Goal: Information Seeking & Learning: Learn about a topic

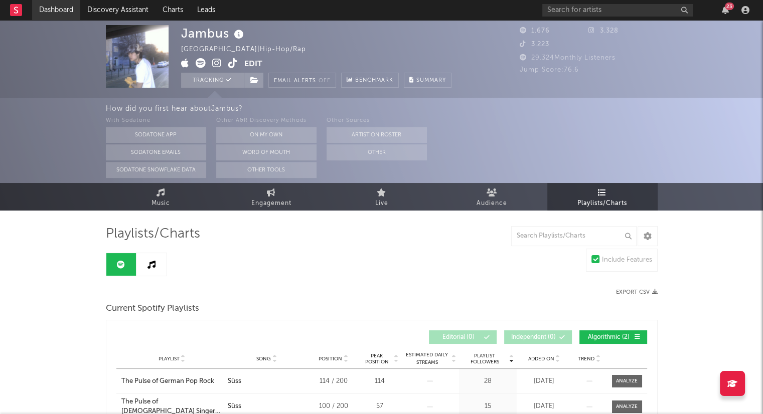
click at [49, 9] on link "Dashboard" at bounding box center [56, 10] width 48 height 20
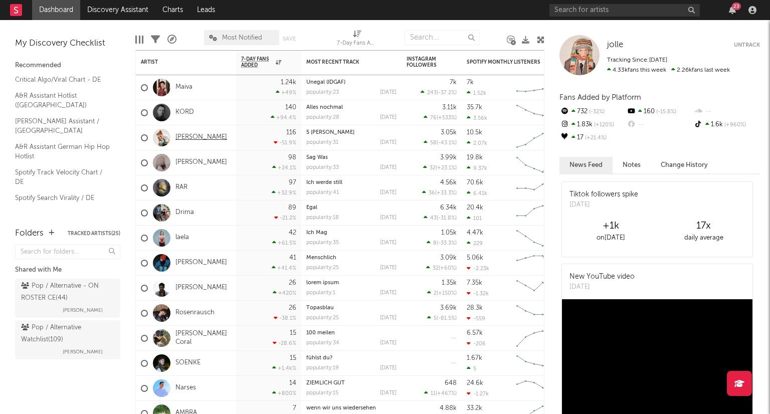
click at [196, 137] on link "[PERSON_NAME]" at bounding box center [202, 137] width 52 height 9
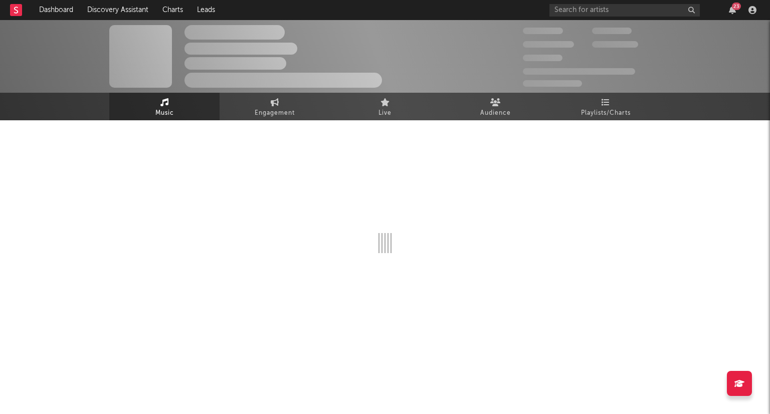
select select "1w"
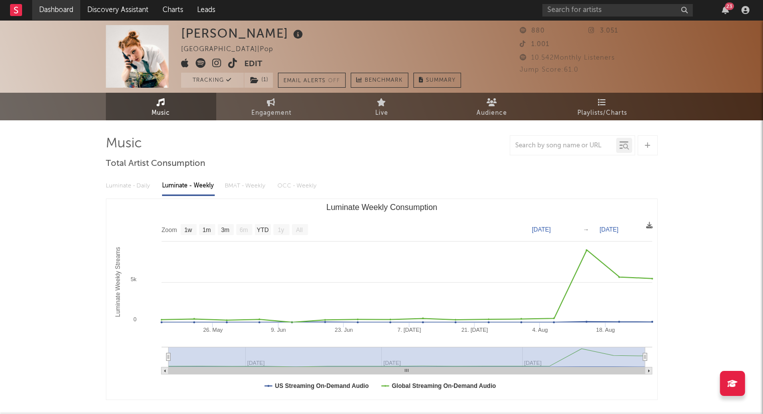
click at [65, 15] on link "Dashboard" at bounding box center [56, 10] width 48 height 20
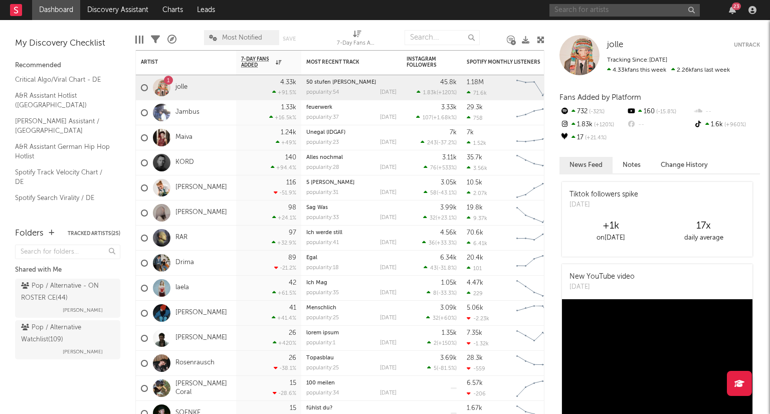
click at [586, 13] on input "text" at bounding box center [625, 10] width 150 height 13
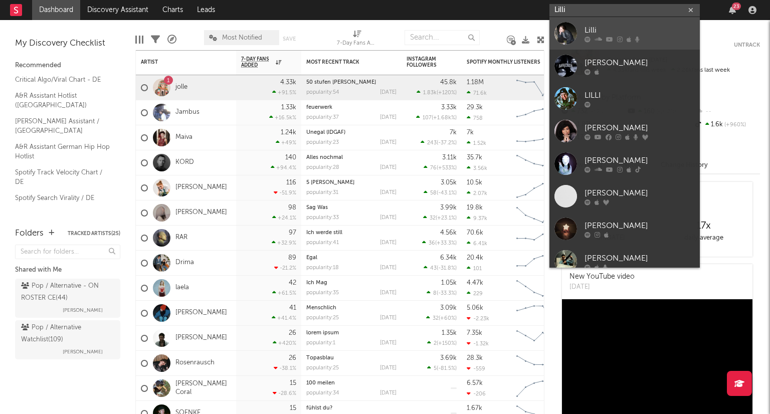
type input "Lilli"
click at [625, 35] on div "Lilli" at bounding box center [640, 30] width 110 height 12
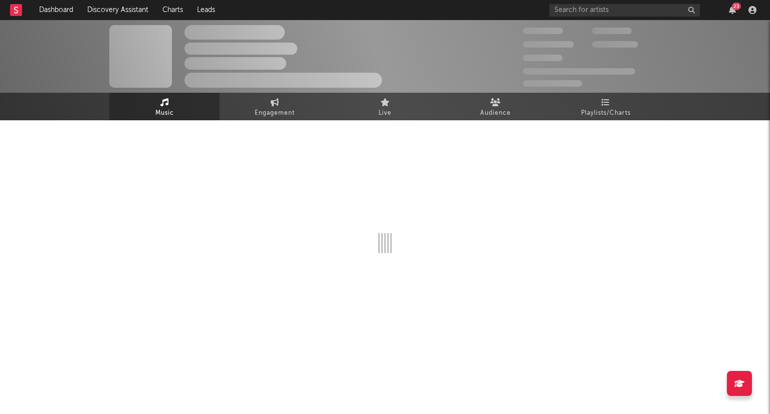
select select "1w"
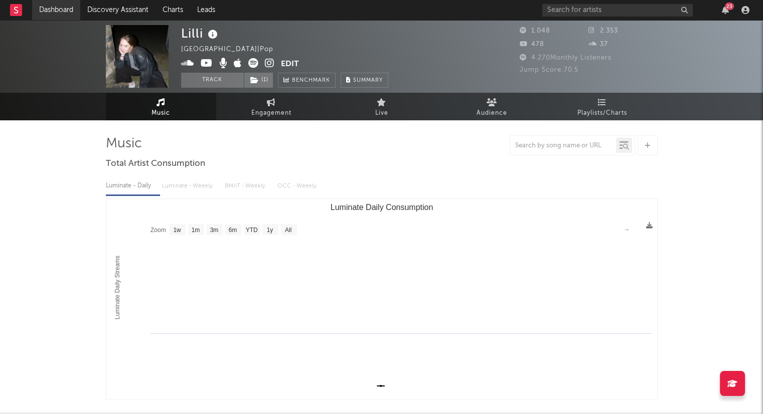
click at [58, 14] on link "Dashboard" at bounding box center [56, 10] width 48 height 20
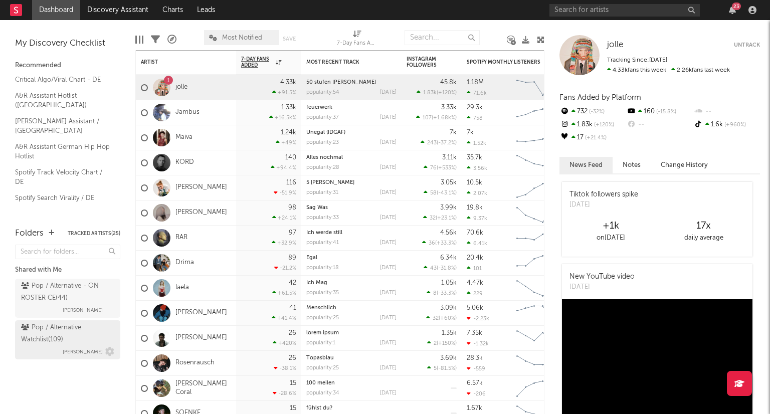
click at [93, 330] on div "Pop / Alternative Watchlist ( 109 )" at bounding box center [66, 334] width 91 height 24
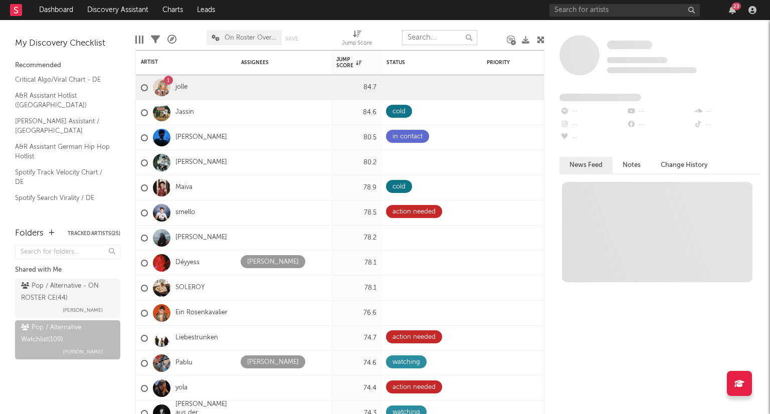
click at [438, 39] on input "text" at bounding box center [439, 37] width 75 height 15
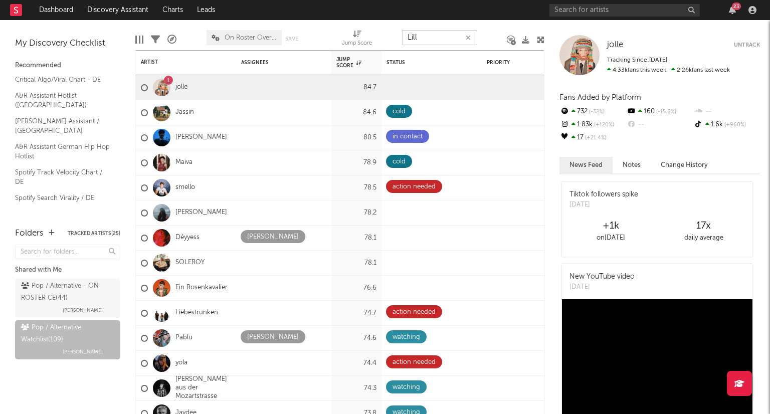
type input "Lilli"
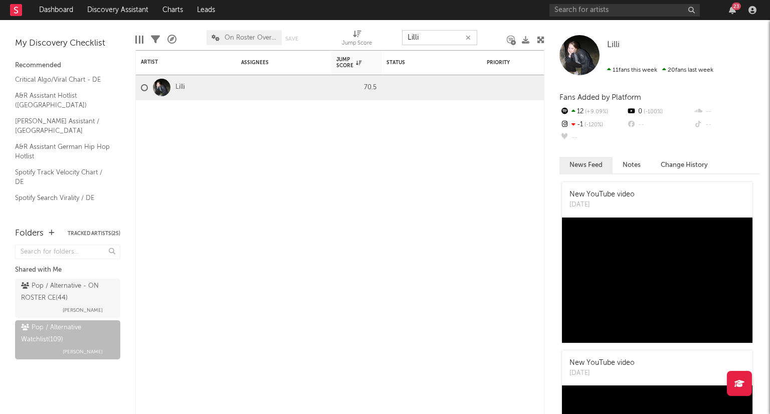
click at [468, 39] on icon "button" at bounding box center [468, 38] width 5 height 7
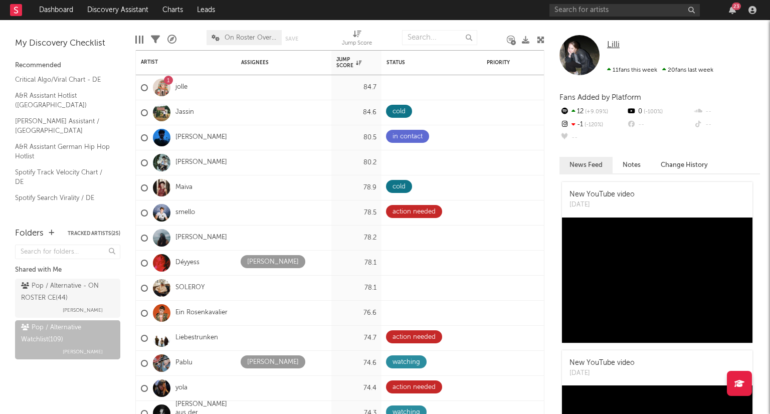
click at [614, 45] on span "Lilli" at bounding box center [613, 45] width 13 height 9
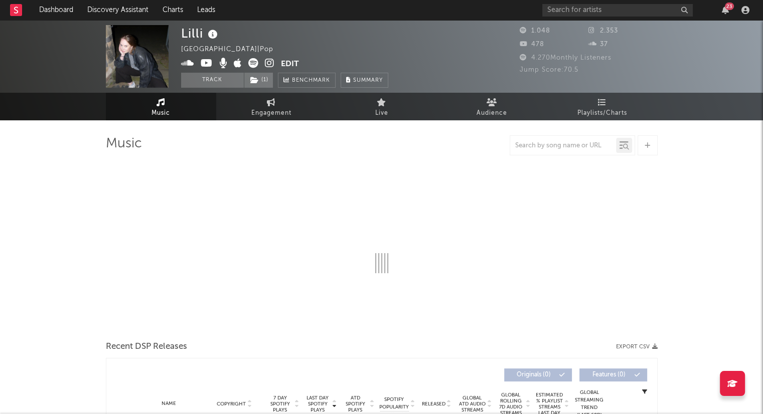
select select "1w"
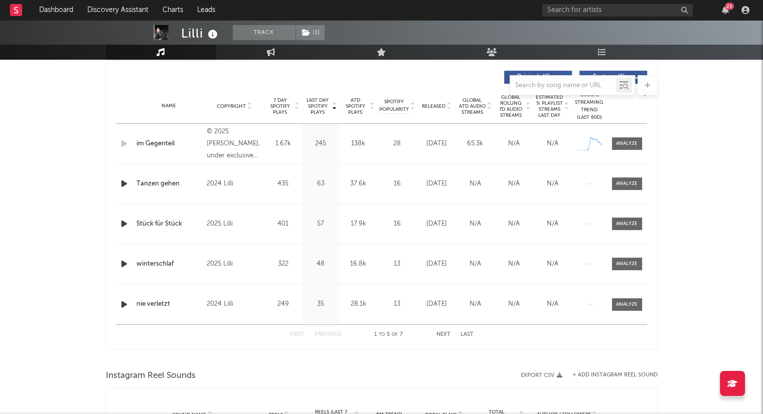
scroll to position [401, 0]
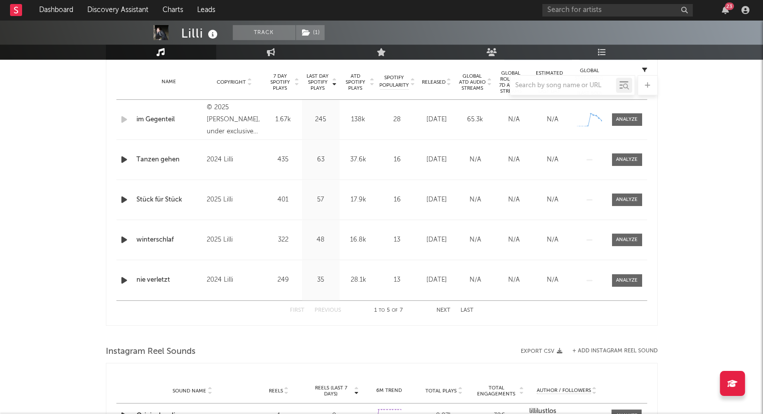
click at [443, 311] on button "Next" at bounding box center [443, 311] width 14 height 6
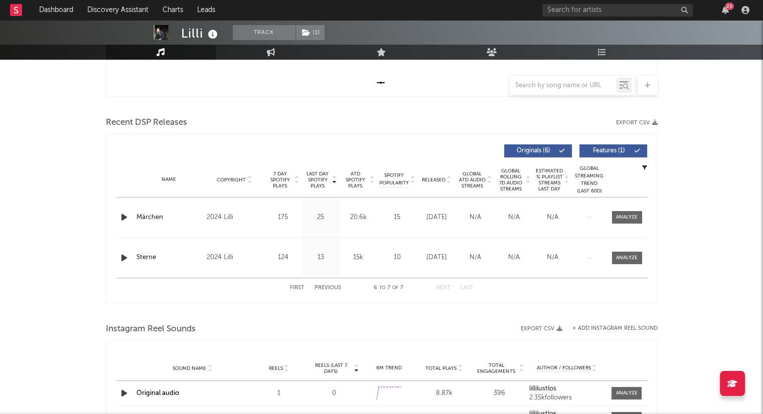
scroll to position [251, 0]
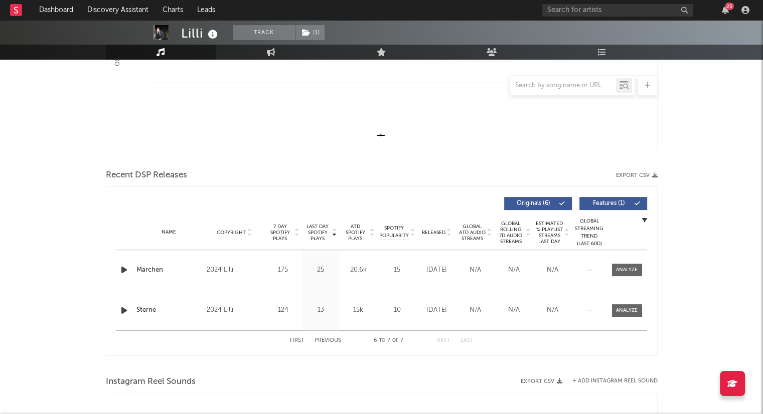
click at [300, 341] on button "First" at bounding box center [297, 341] width 15 height 6
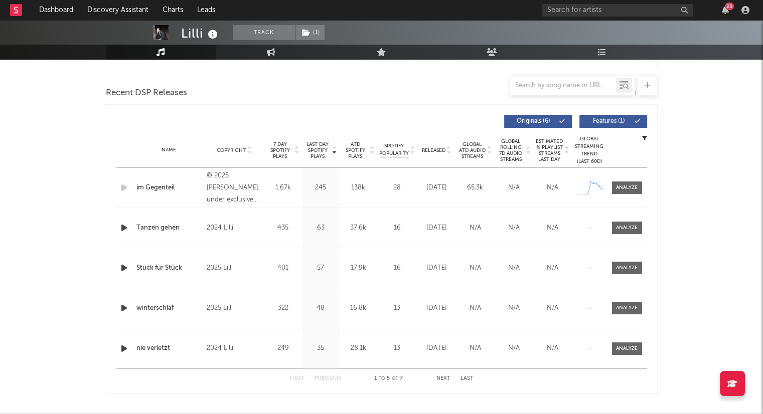
scroll to position [351, 0]
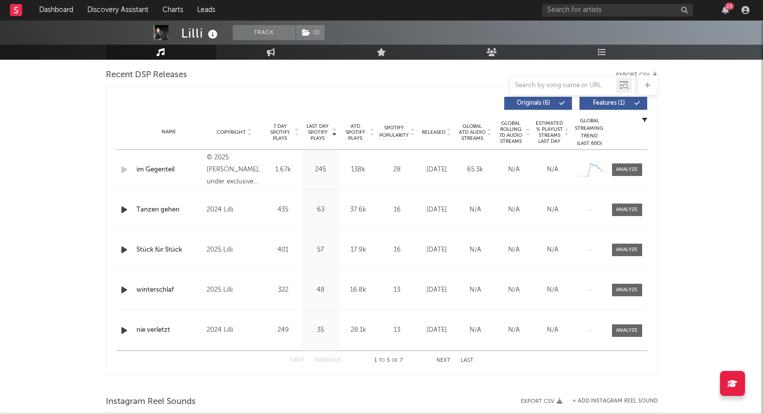
click at [447, 136] on div "Name Copyright Label Album Names Composer Names 7 Day Spotify Plays Last Day Sp…" at bounding box center [381, 132] width 531 height 35
click at [447, 135] on icon at bounding box center [448, 134] width 5 height 4
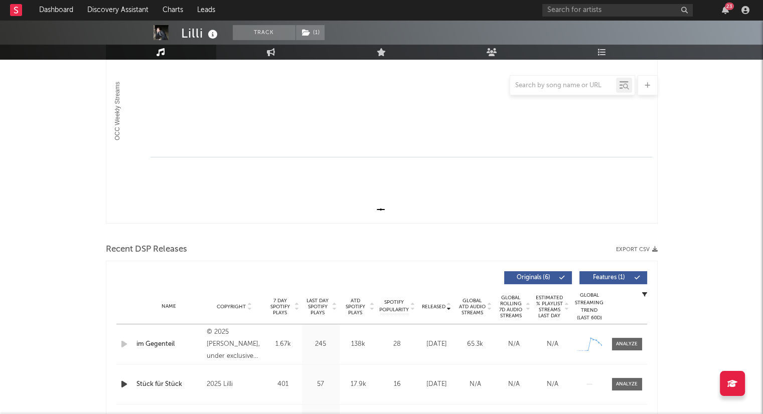
scroll to position [0, 0]
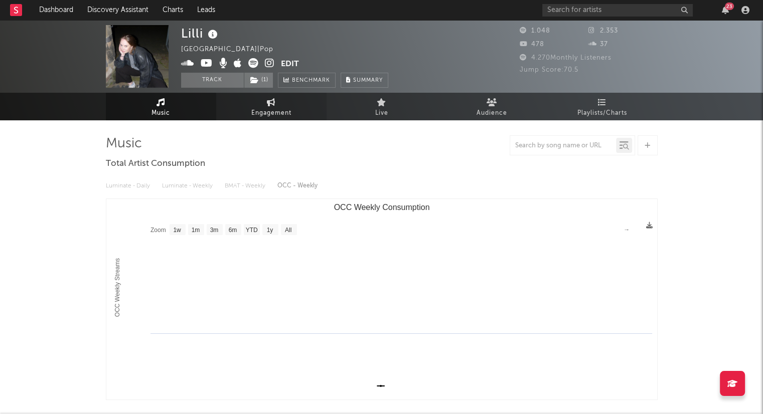
click at [283, 115] on span "Engagement" at bounding box center [271, 113] width 40 height 12
select select "1w"
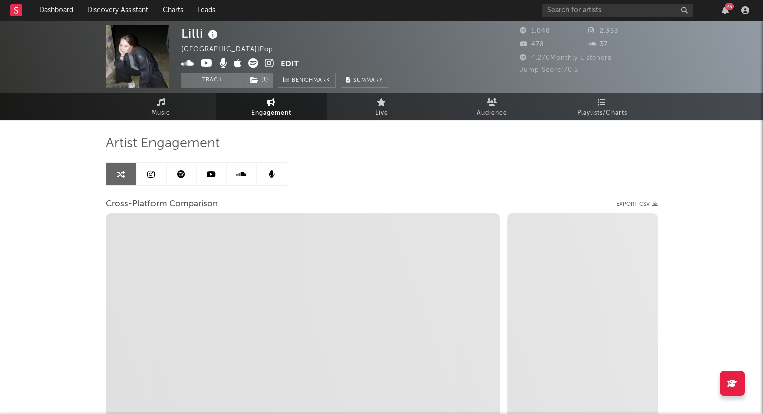
select select "1m"
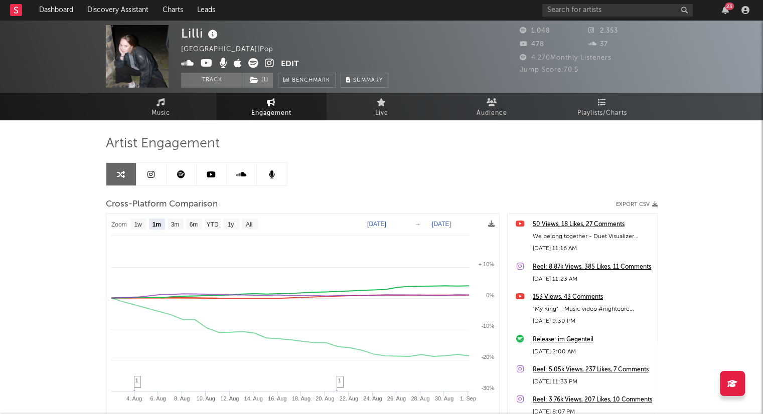
click at [189, 181] on link at bounding box center [182, 174] width 30 height 23
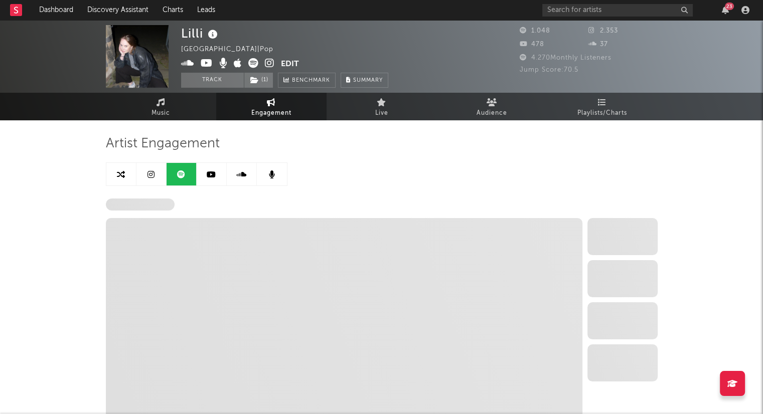
select select "6m"
select select "1w"
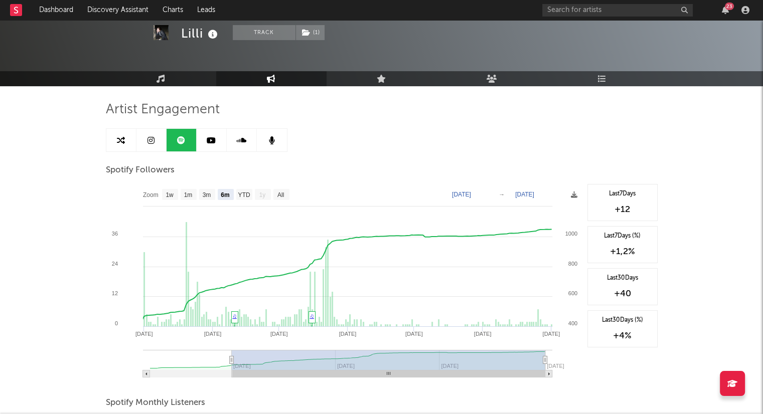
scroll to position [50, 0]
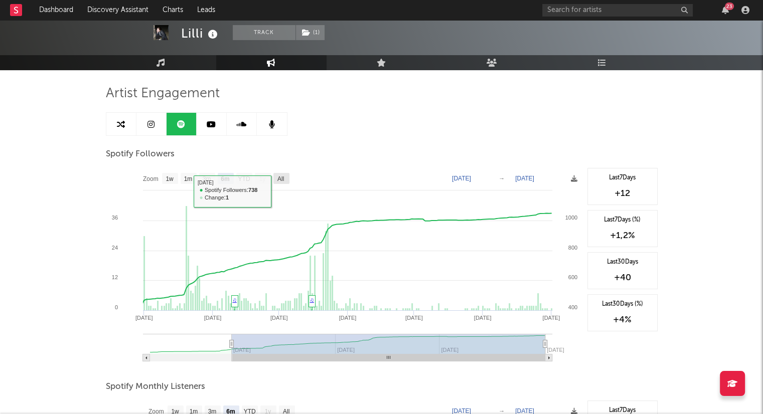
click at [281, 177] on text "All" at bounding box center [280, 179] width 7 height 7
select select "All"
type input "[DATE]"
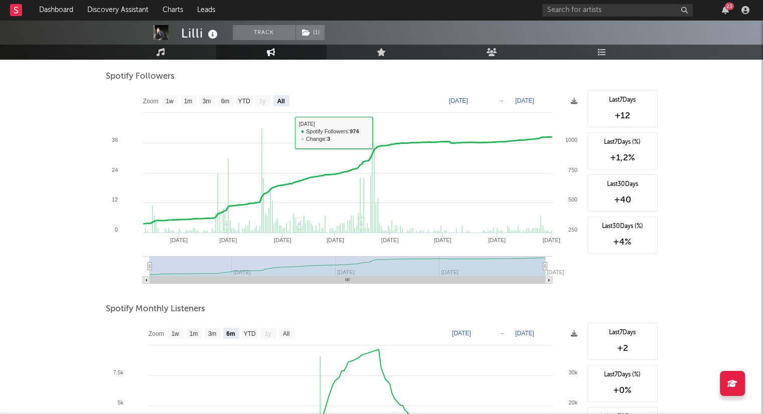
scroll to position [251, 0]
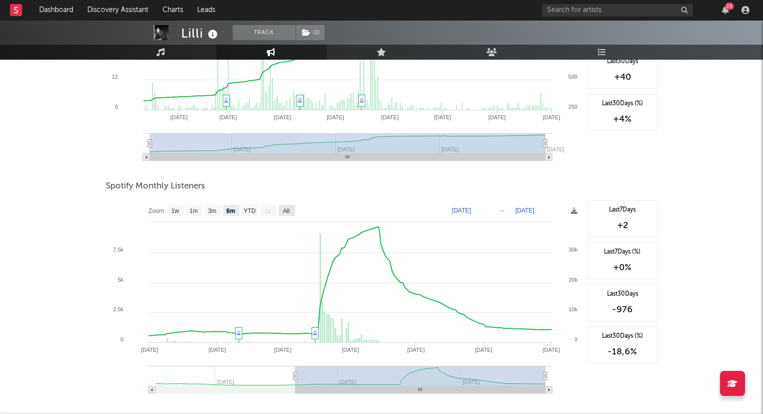
click at [281, 209] on rect at bounding box center [287, 210] width 16 height 11
select select "All"
type input "[DATE]"
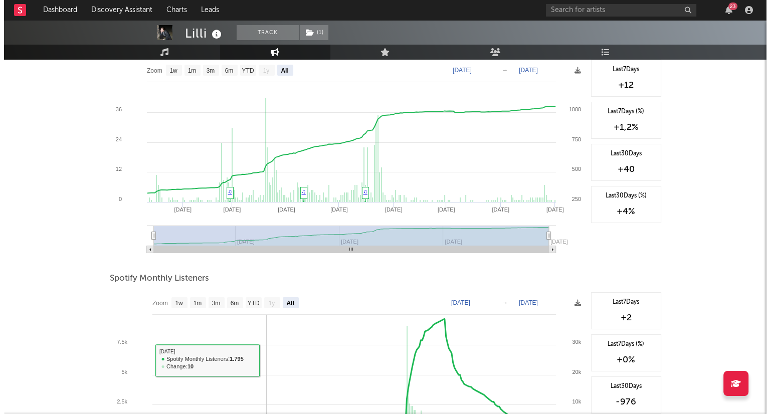
scroll to position [0, 0]
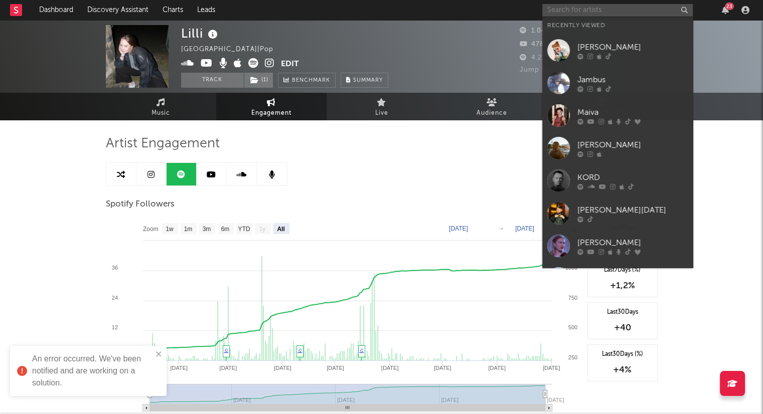
click at [637, 4] on input "text" at bounding box center [617, 10] width 150 height 13
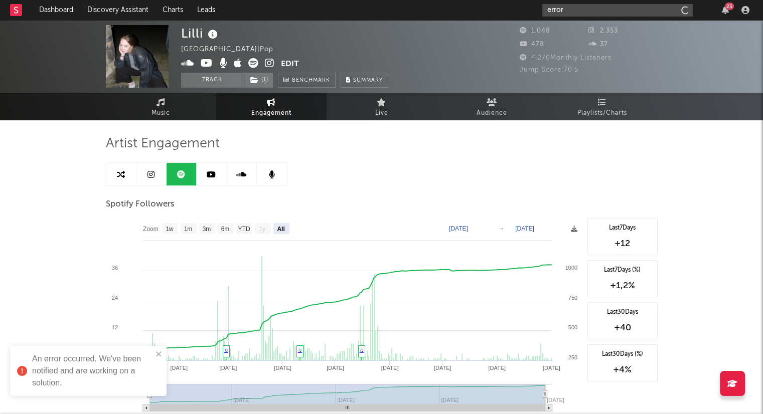
type input "error"
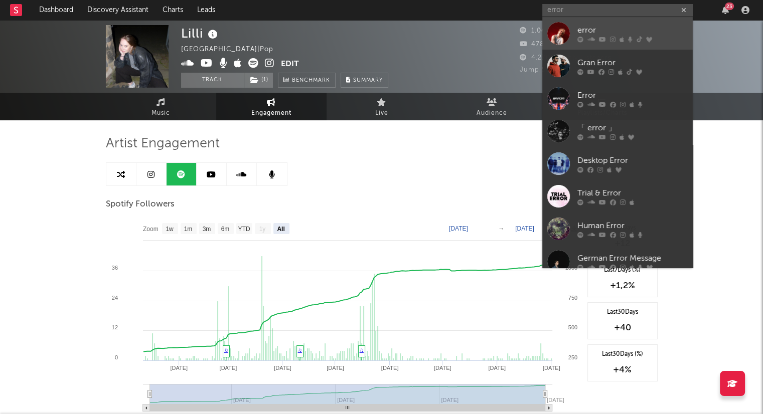
click at [632, 30] on div "error" at bounding box center [632, 30] width 110 height 12
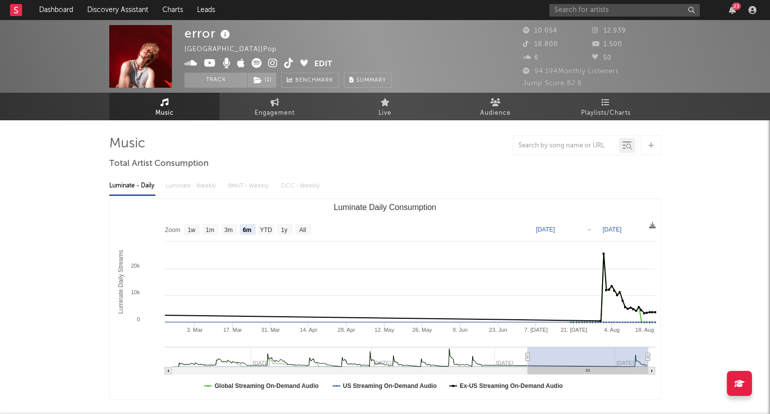
select select "6m"
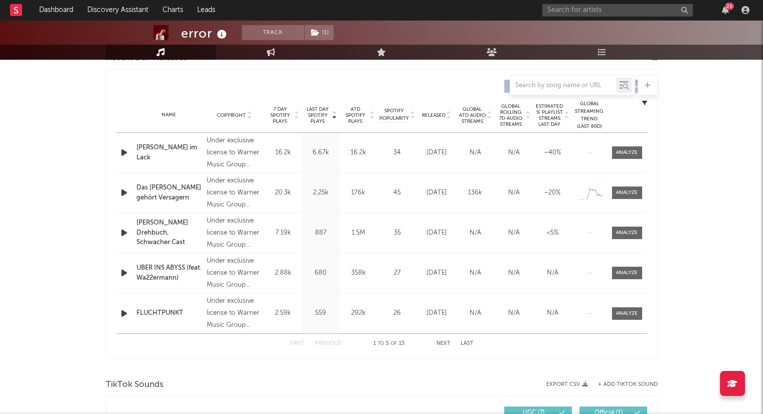
scroll to position [351, 0]
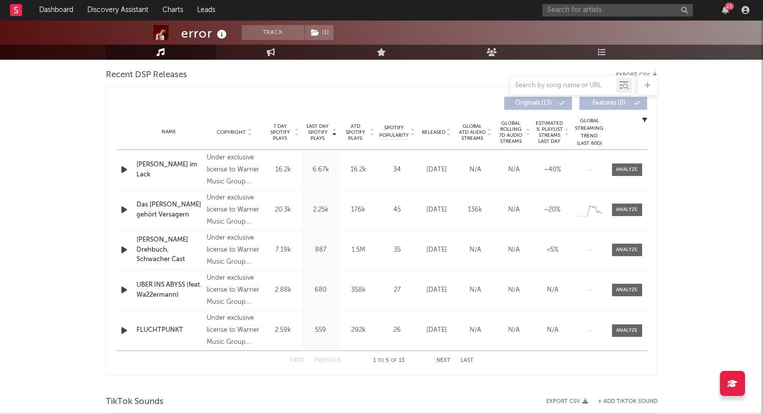
click at [449, 132] on icon at bounding box center [448, 134] width 5 height 4
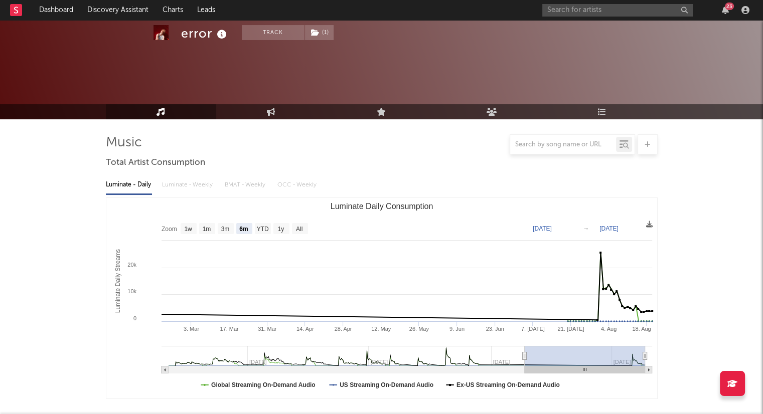
scroll to position [0, 0]
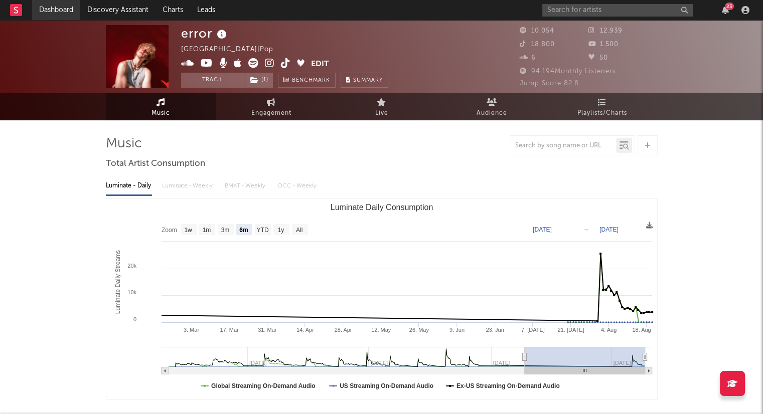
click at [72, 10] on link "Dashboard" at bounding box center [56, 10] width 48 height 20
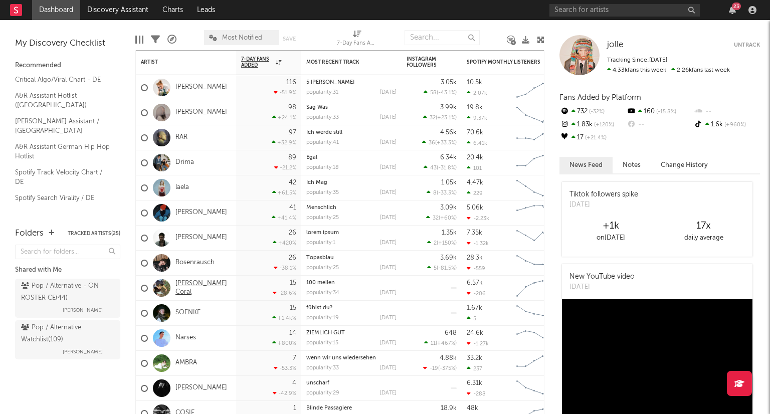
click at [205, 288] on link "[PERSON_NAME] Coral" at bounding box center [204, 288] width 56 height 17
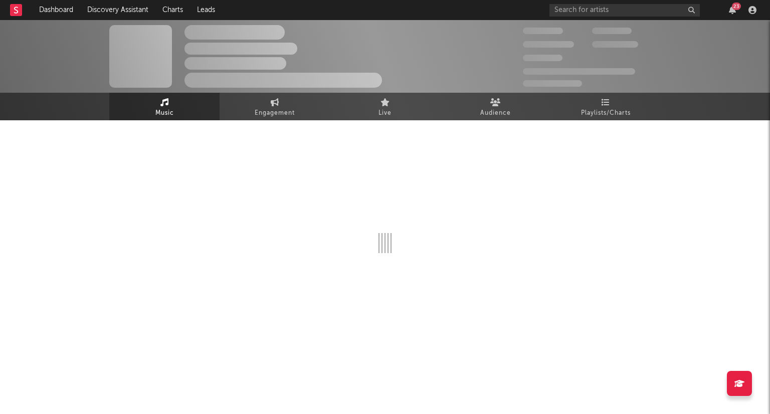
select select "1w"
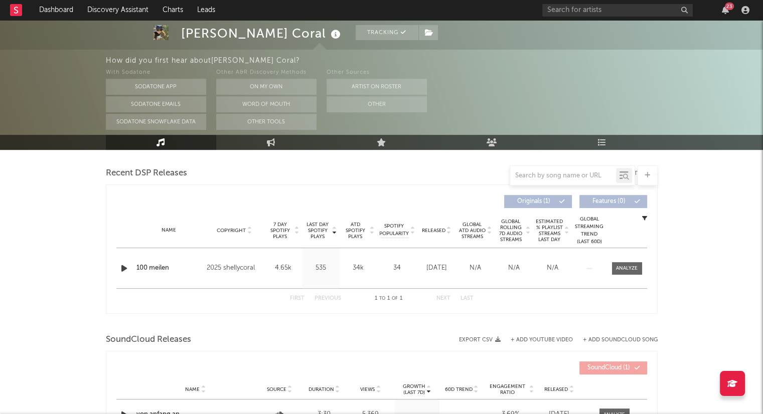
scroll to position [351, 0]
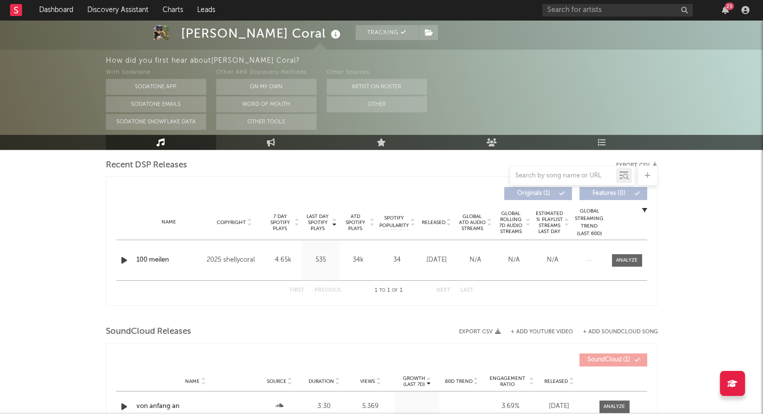
click at [373, 224] on icon at bounding box center [372, 225] width 5 height 4
click at [67, 17] on link "Dashboard" at bounding box center [56, 10] width 48 height 20
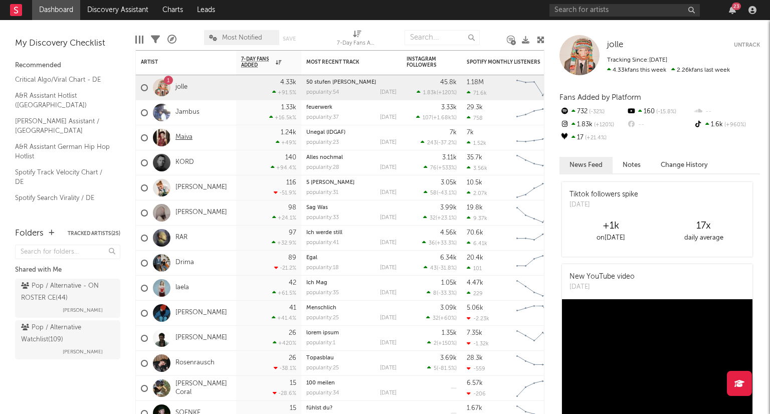
click at [188, 136] on link "Maiva" at bounding box center [184, 137] width 17 height 9
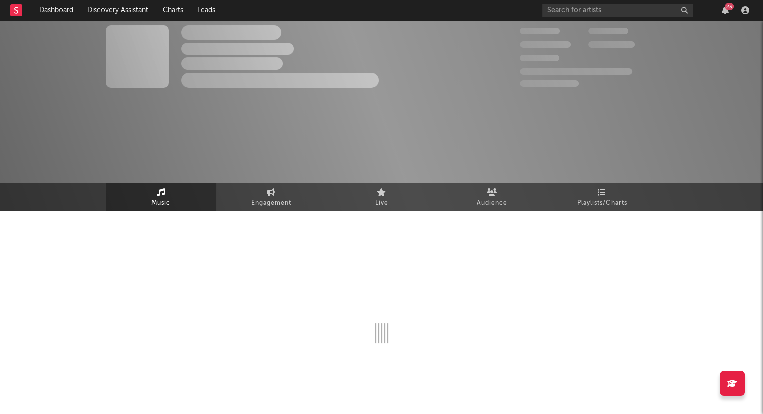
select select "6m"
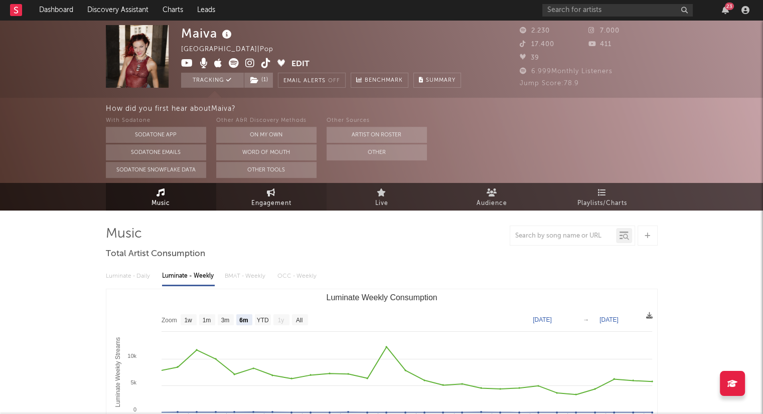
click at [294, 190] on link "Engagement" at bounding box center [271, 197] width 110 height 28
select select "1w"
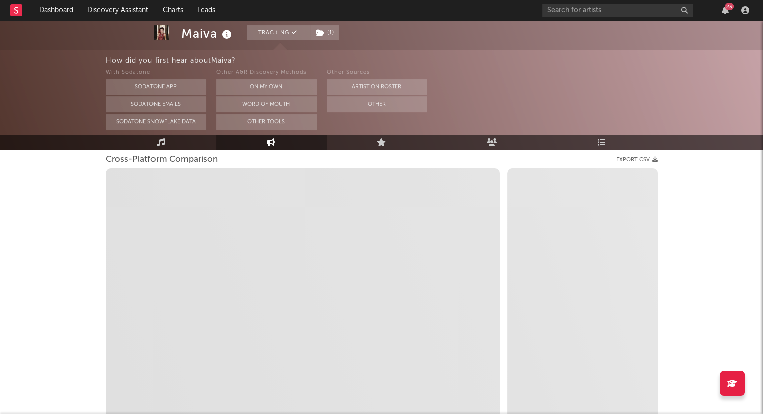
scroll to position [50, 0]
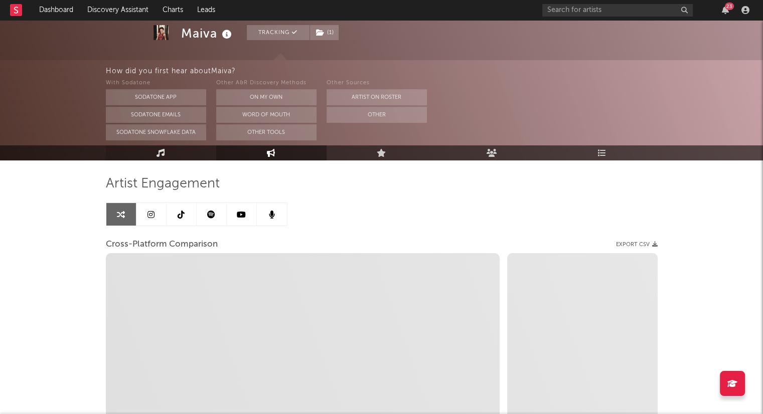
click at [187, 159] on link "Music" at bounding box center [161, 152] width 110 height 15
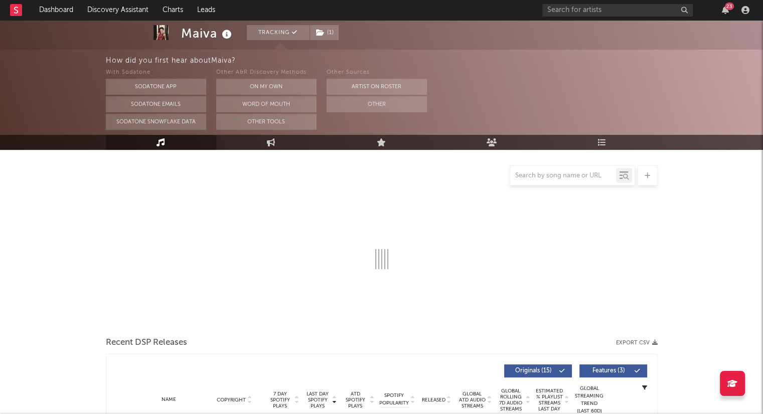
select select "6m"
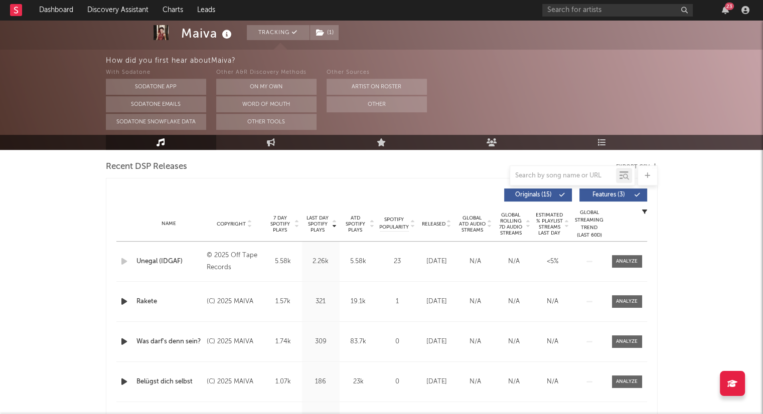
scroll to position [351, 0]
